Goal: Navigation & Orientation: Find specific page/section

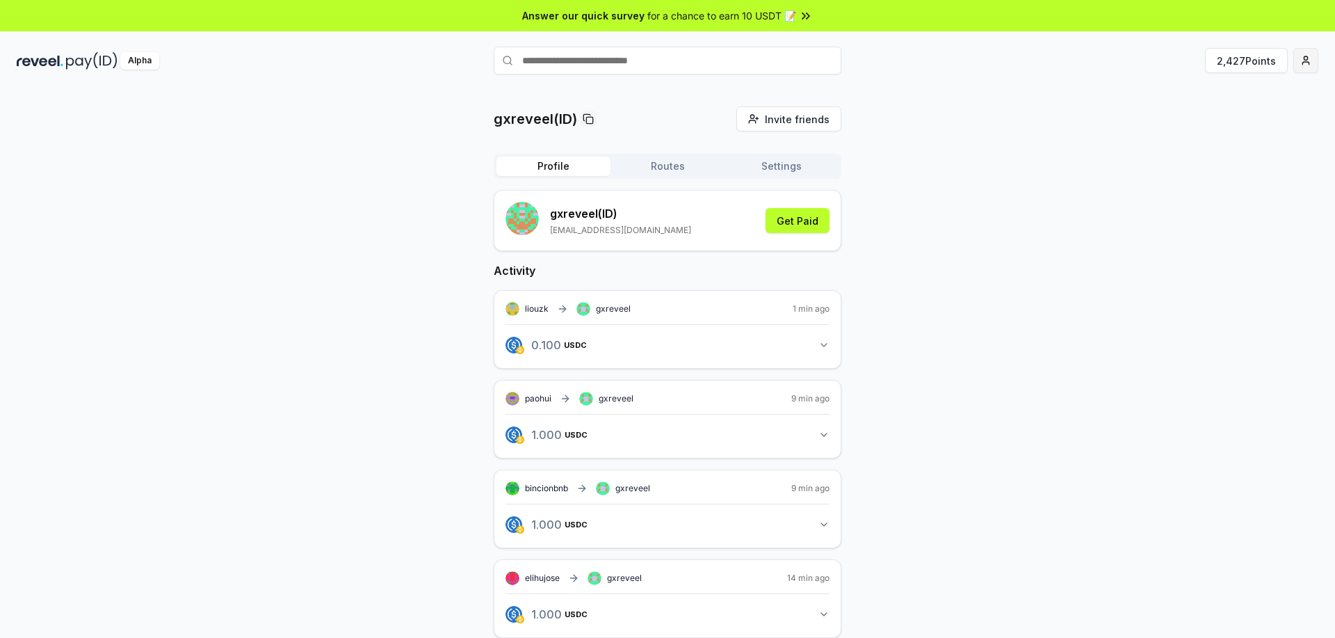
click at [1303, 64] on html "Answer our quick survey for a chance to earn 10 USDT 📝 Alpha 2,427 Points gxrev…" at bounding box center [667, 319] width 1335 height 638
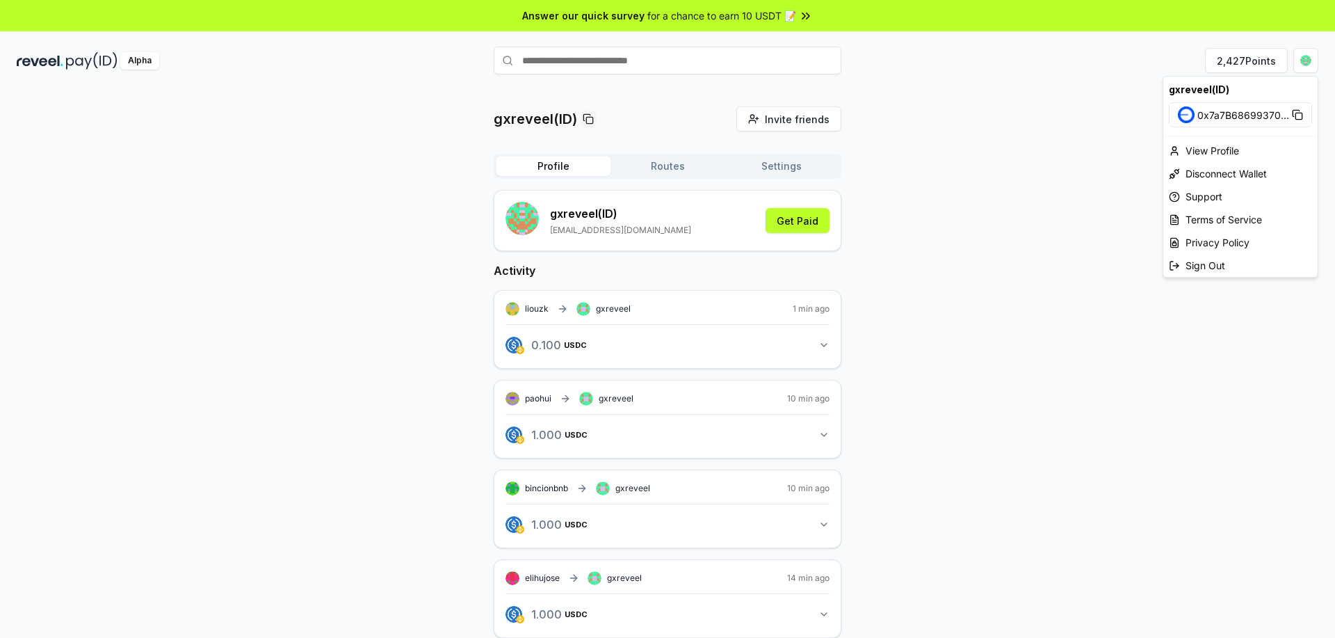
click at [1108, 464] on html "Answer our quick survey for a chance to earn 10 USDT 📝 Alpha 2,427 Points gxrev…" at bounding box center [667, 319] width 1335 height 638
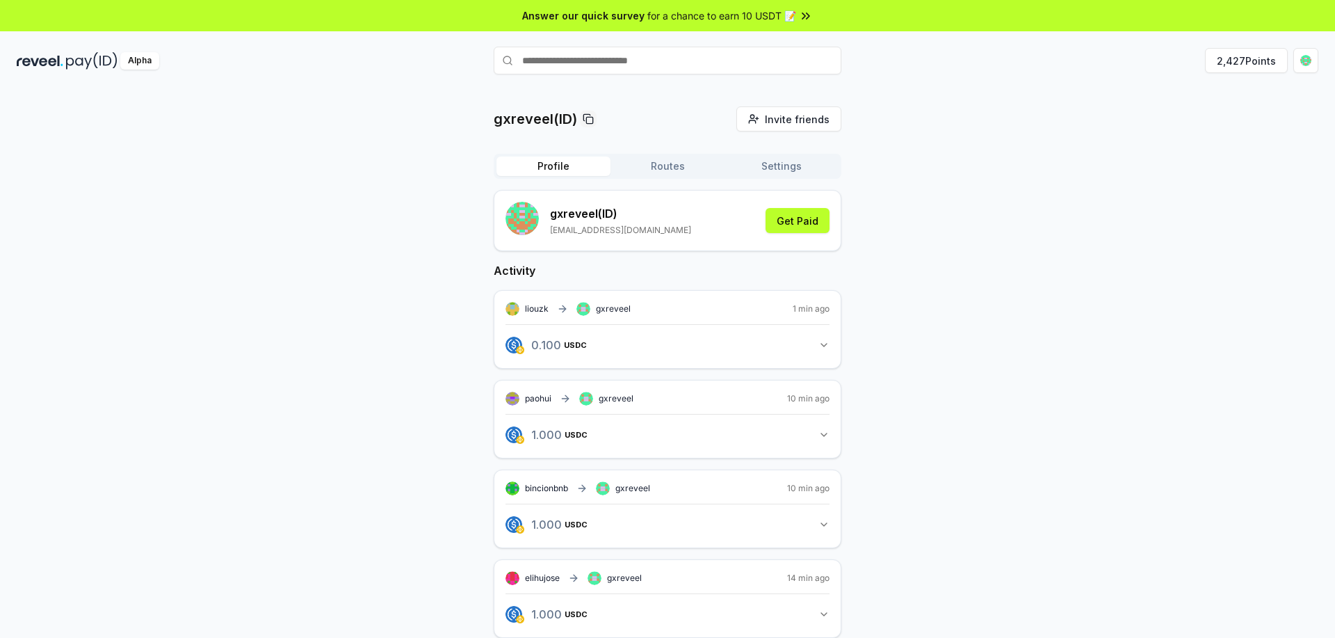
click at [768, 156] on button "Settings" at bounding box center [781, 165] width 114 height 19
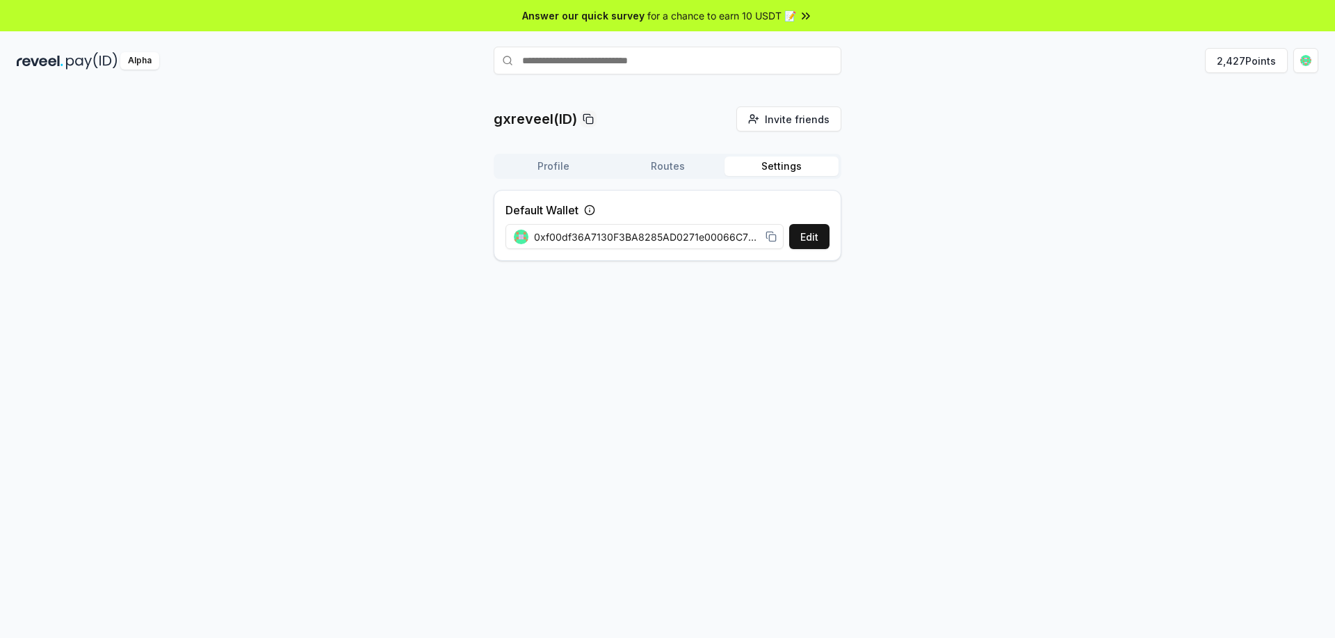
click at [659, 168] on button "Routes" at bounding box center [667, 165] width 114 height 19
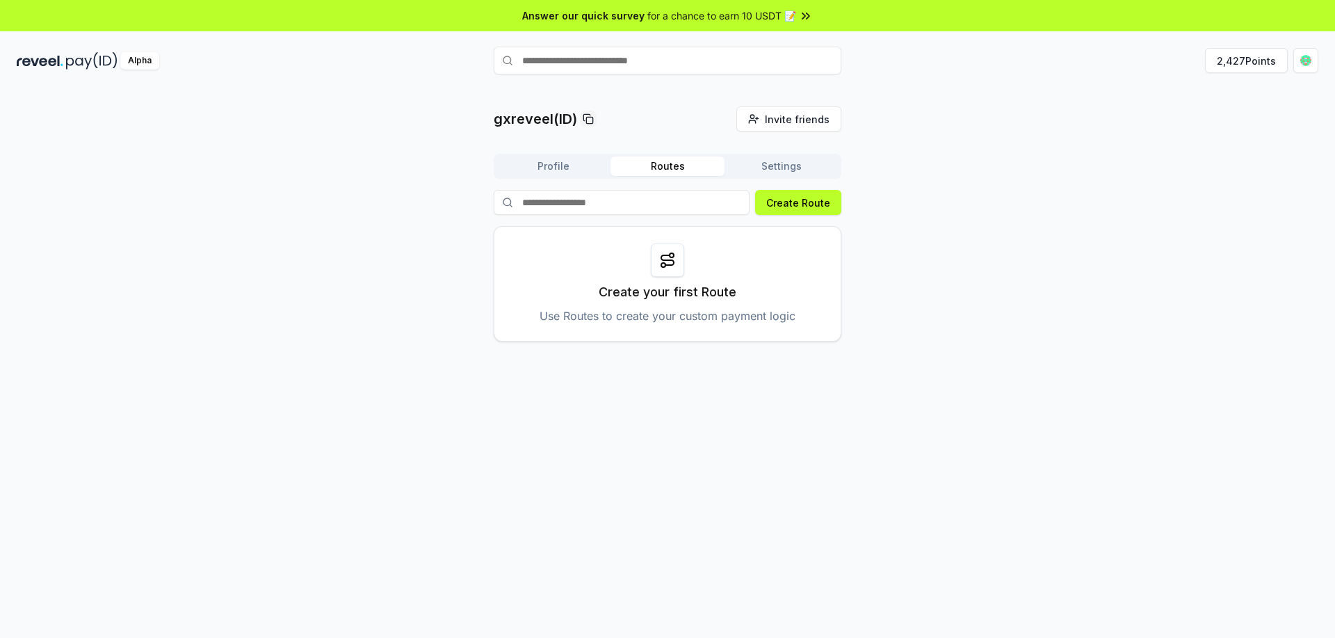
click at [544, 165] on button "Profile" at bounding box center [553, 165] width 114 height 19
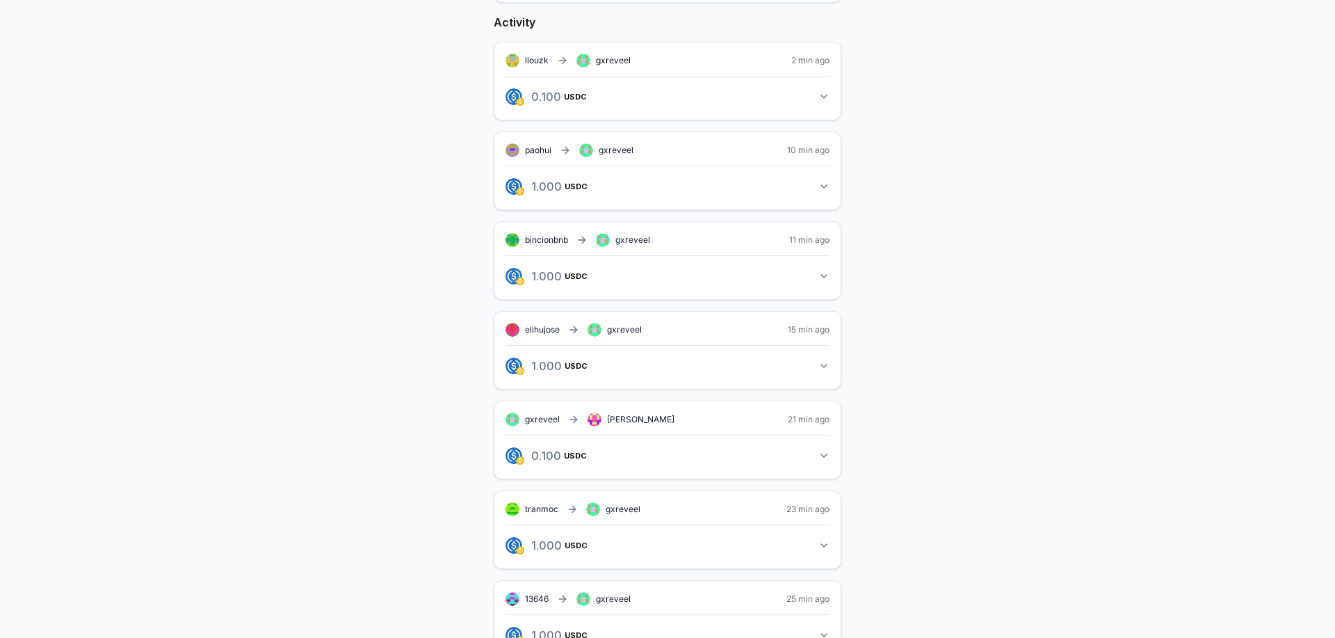
scroll to position [278, 0]
